Goal: Navigation & Orientation: Find specific page/section

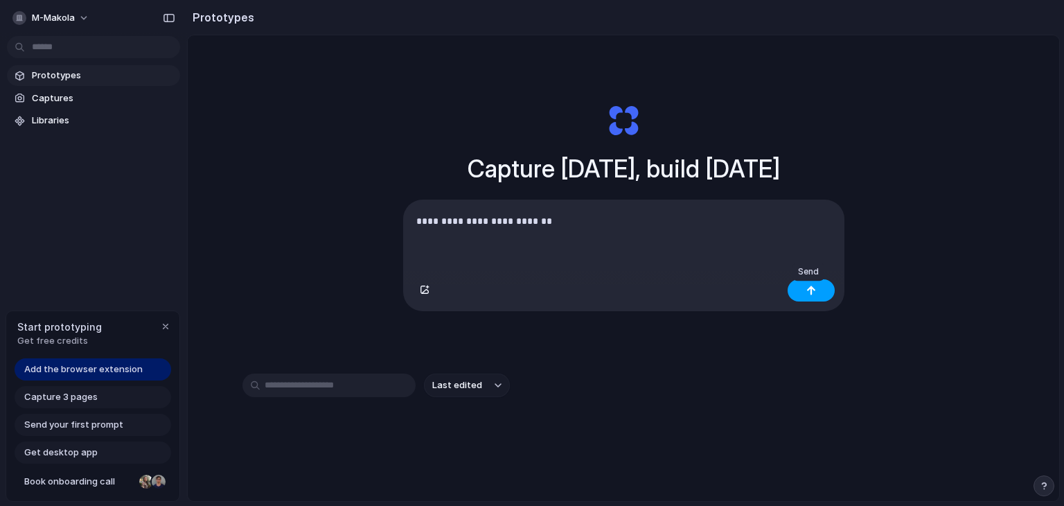
click at [818, 287] on button "button" at bounding box center [811, 290] width 47 height 22
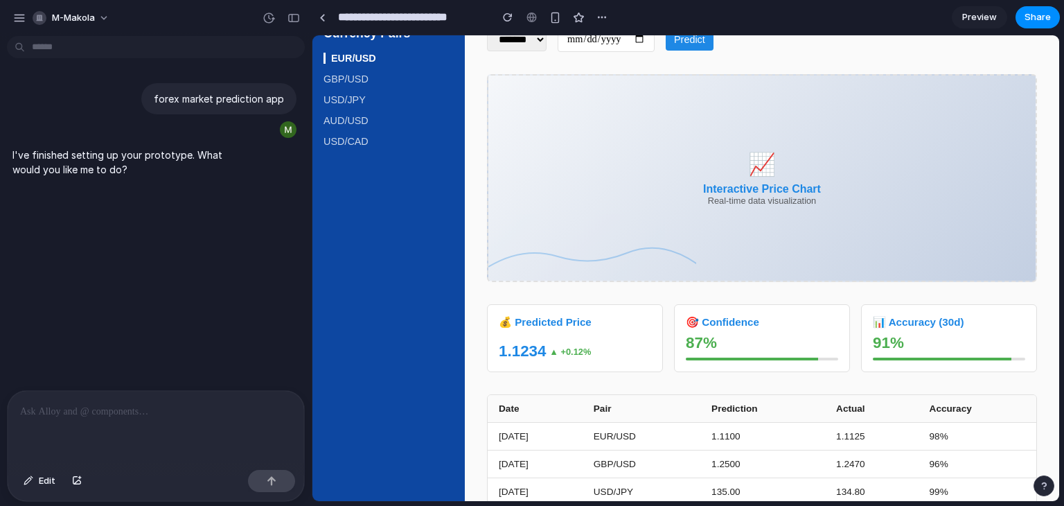
scroll to position [134, 0]
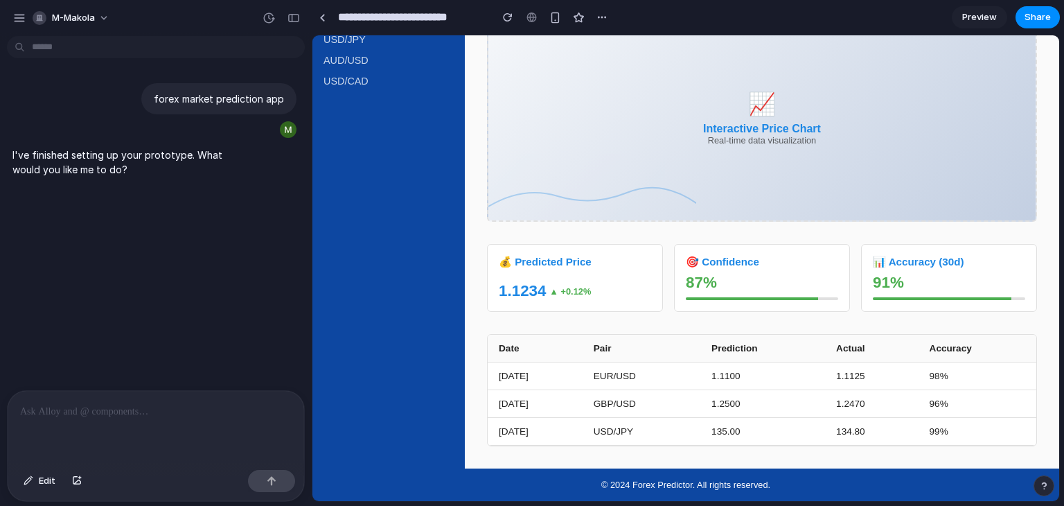
click at [50, 416] on div at bounding box center [156, 427] width 297 height 73
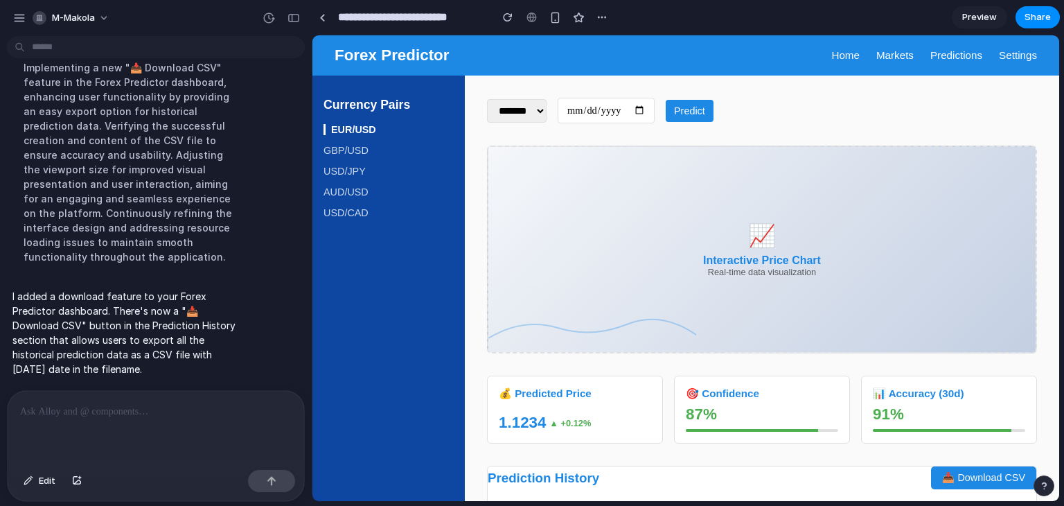
scroll to position [0, 0]
